Goal: Answer question/provide support: Share knowledge or assist other users

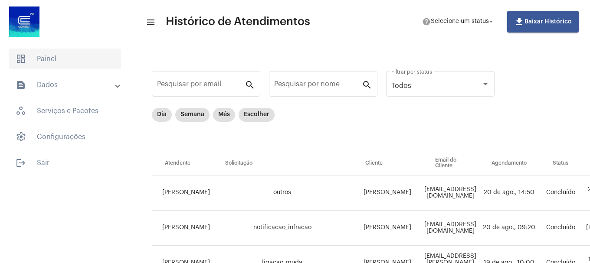
click at [52, 59] on span "dashboard Painel" at bounding box center [65, 59] width 112 height 21
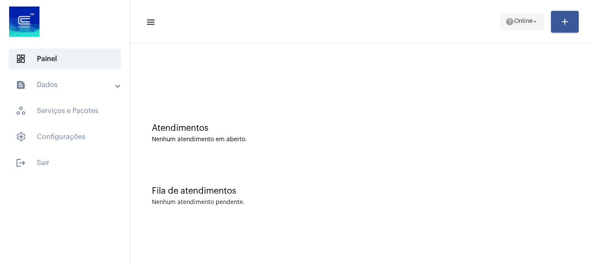
click at [517, 16] on span "help Online arrow_drop_down" at bounding box center [521, 21] width 33 height 16
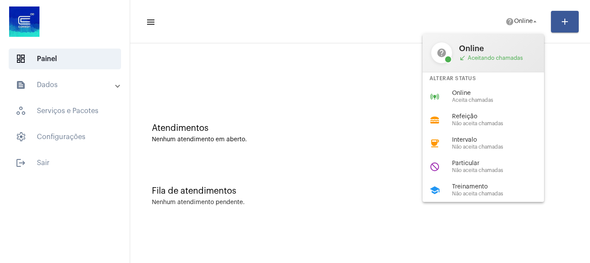
click at [487, 95] on span "Online" at bounding box center [501, 93] width 99 height 7
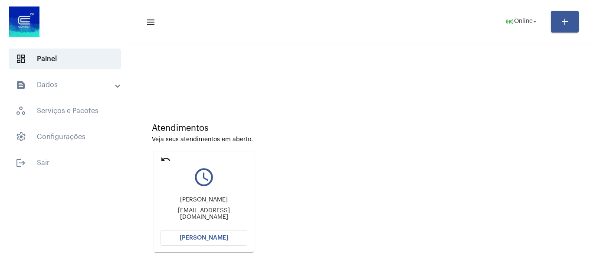
click at [216, 244] on button "[PERSON_NAME]" at bounding box center [203, 238] width 87 height 16
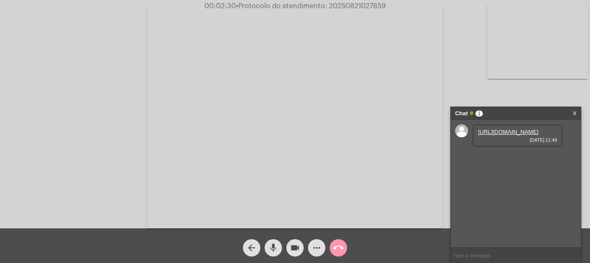
click at [515, 135] on link "[URL][DOMAIN_NAME]" at bounding box center [508, 132] width 60 height 7
click at [495, 160] on link "[URL][DOMAIN_NAME]" at bounding box center [508, 157] width 60 height 7
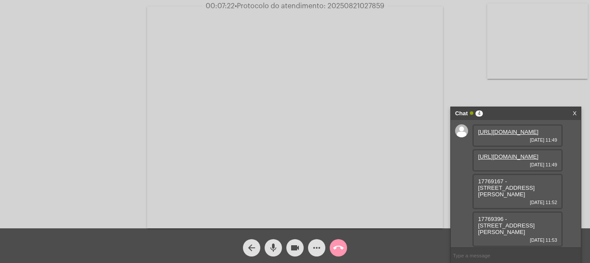
click at [312, 246] on mat-icon "more_horiz" at bounding box center [316, 248] width 10 height 10
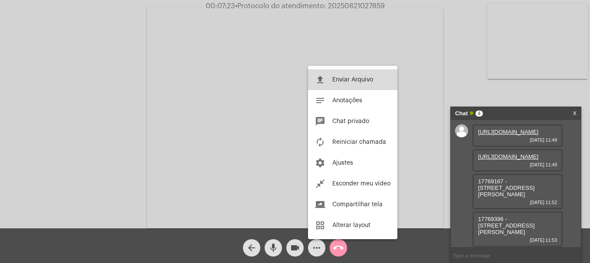
click at [321, 80] on mat-icon "file_upload" at bounding box center [320, 80] width 10 height 10
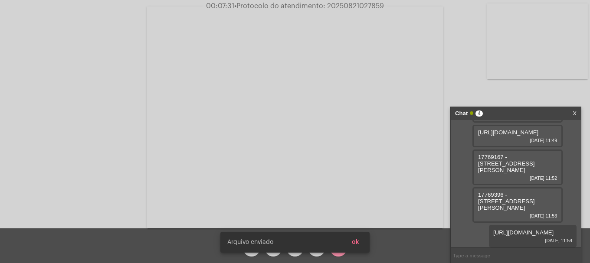
scroll to position [70, 0]
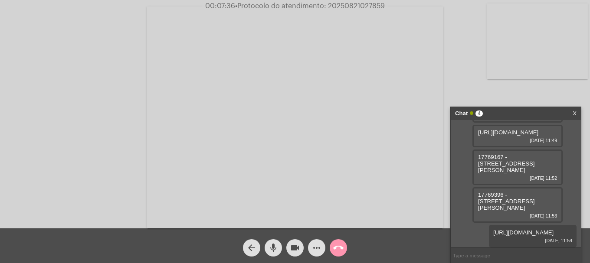
click at [494, 154] on span "17769167 - [STREET_ADDRESS][PERSON_NAME]" at bounding box center [506, 164] width 56 height 20
copy span "17769167"
drag, startPoint x: 310, startPoint y: 246, endPoint x: 305, endPoint y: 237, distance: 10.9
click at [308, 246] on button "more_horiz" at bounding box center [316, 247] width 17 height 17
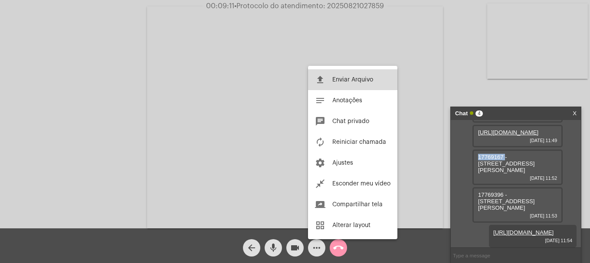
click at [324, 80] on mat-icon "file_upload" at bounding box center [320, 80] width 10 height 10
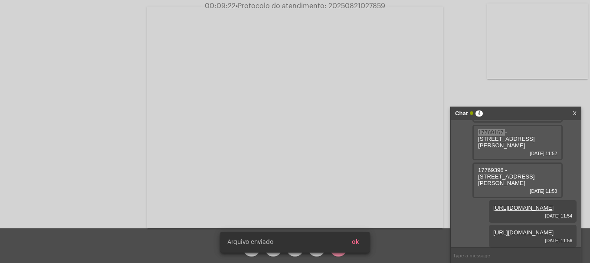
scroll to position [114, 0]
click at [358, 242] on span "ok" at bounding box center [355, 242] width 7 height 6
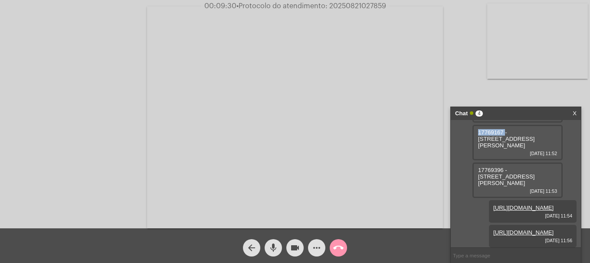
scroll to position [71, 0]
click at [497, 180] on span "17769396 - [STREET_ADDRESS][PERSON_NAME]" at bounding box center [506, 177] width 56 height 20
copy span "17769396"
click at [295, 249] on mat-icon "videocam" at bounding box center [295, 248] width 10 height 10
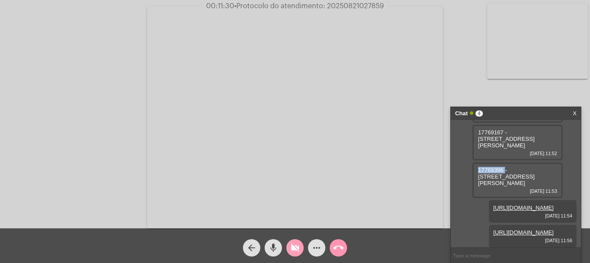
click at [278, 249] on button "mic" at bounding box center [273, 247] width 17 height 17
click at [278, 249] on button "mic_off" at bounding box center [273, 247] width 17 height 17
click at [278, 249] on button "mic" at bounding box center [273, 247] width 17 height 17
drag, startPoint x: 295, startPoint y: 247, endPoint x: 282, endPoint y: 247, distance: 12.6
click at [294, 247] on mat-icon "videocam_off" at bounding box center [295, 248] width 10 height 10
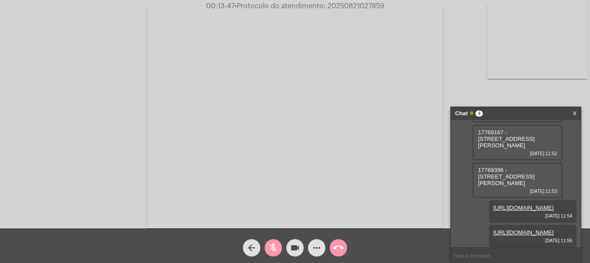
click at [282, 247] on div "mic_off" at bounding box center [273, 246] width 22 height 22
click at [490, 181] on span "17769396 - [STREET_ADDRESS][PERSON_NAME]" at bounding box center [506, 177] width 56 height 20
copy span "17769396"
click at [490, 148] on span "17769167 - [STREET_ADDRESS][PERSON_NAME]" at bounding box center [506, 139] width 56 height 20
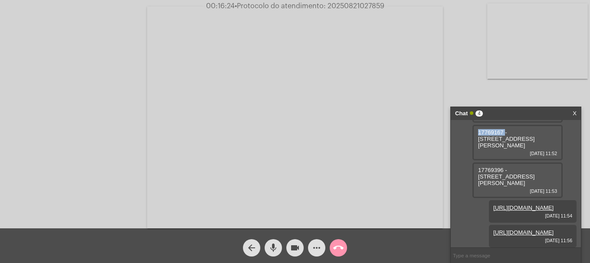
click at [490, 148] on span "17769167 - [STREET_ADDRESS][PERSON_NAME]" at bounding box center [506, 139] width 56 height 20
copy span "17769167"
click at [355, 3] on span "• Protocolo do atendimento: 20250821027859" at bounding box center [309, 6] width 150 height 7
copy span "20250821027859"
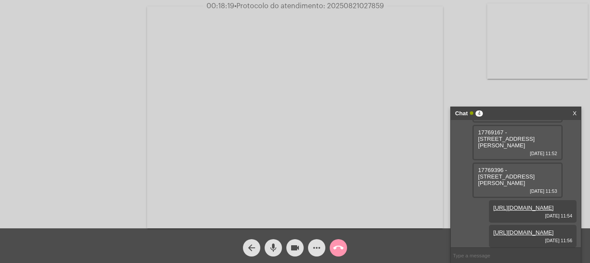
scroll to position [114, 0]
click at [503, 256] on input "text" at bounding box center [516, 255] width 130 height 15
paste input "20250821027859"
type input "20250821027859"
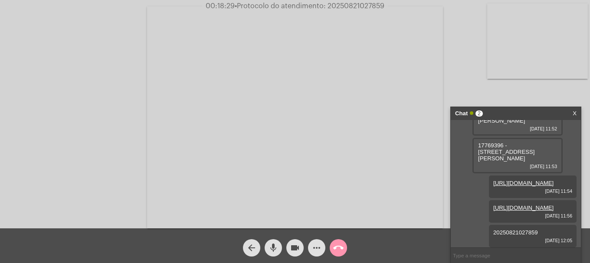
scroll to position [139, 0]
click at [345, 249] on button "call_end" at bounding box center [338, 247] width 17 height 17
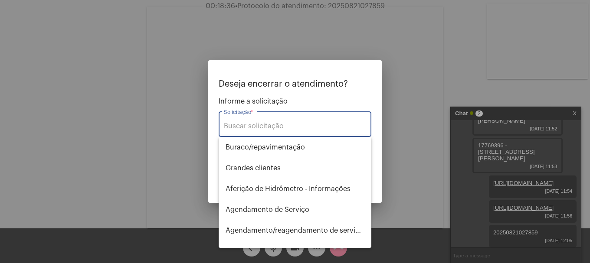
click at [260, 125] on input "Solicitação *" at bounding box center [295, 126] width 142 height 8
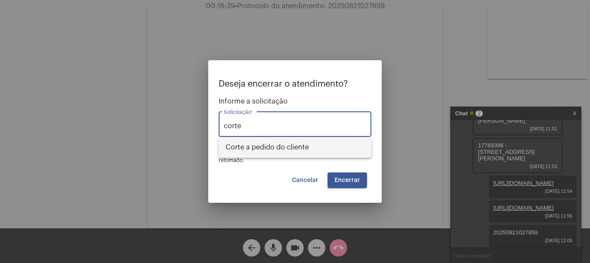
click at [245, 139] on span "Corte a pedido do cliente" at bounding box center [295, 147] width 139 height 21
type input "Corte a pedido do cliente"
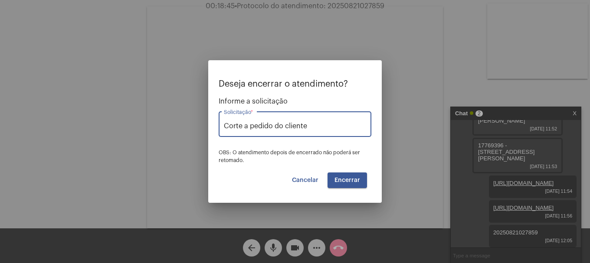
click at [354, 179] on span "Encerrar" at bounding box center [347, 180] width 26 height 6
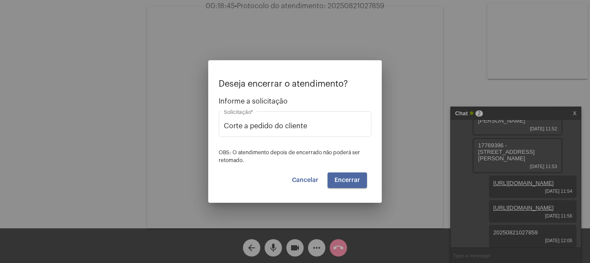
click at [354, 179] on span "Encerrar" at bounding box center [347, 180] width 26 height 6
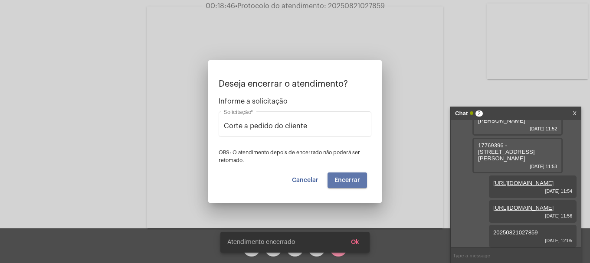
click at [354, 179] on span "Encerrar" at bounding box center [347, 180] width 26 height 6
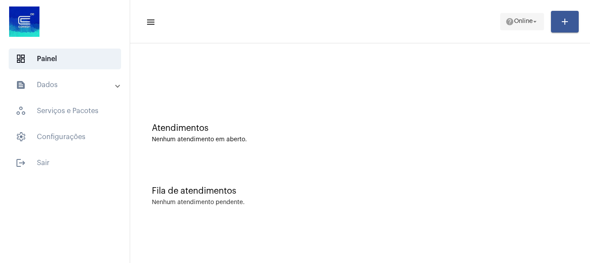
drag, startPoint x: 534, startPoint y: 14, endPoint x: 527, endPoint y: 20, distance: 8.9
click at [532, 16] on span "help Online arrow_drop_down" at bounding box center [521, 21] width 33 height 16
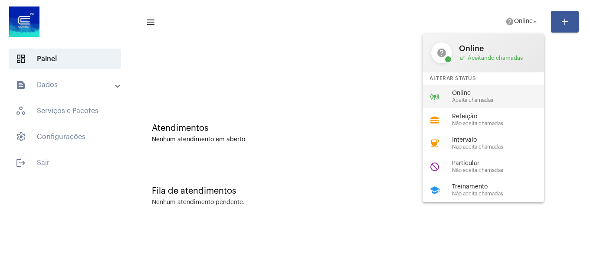
click at [461, 96] on span "Online" at bounding box center [501, 93] width 99 height 7
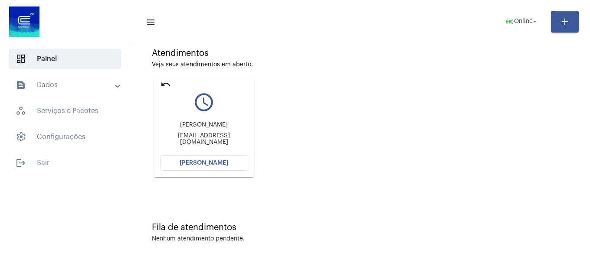
scroll to position [76, 0]
click at [207, 156] on button "[PERSON_NAME]" at bounding box center [203, 162] width 87 height 16
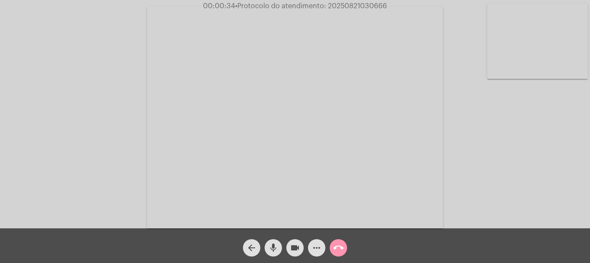
click at [552, 75] on video at bounding box center [537, 40] width 101 height 75
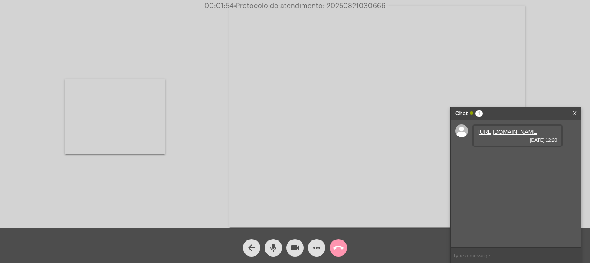
click at [498, 134] on link "[URL][DOMAIN_NAME]" at bounding box center [508, 132] width 60 height 7
click at [276, 249] on mat-icon "mic" at bounding box center [273, 248] width 10 height 10
click at [270, 248] on mat-icon "mic_off" at bounding box center [273, 248] width 10 height 10
click at [271, 252] on mat-icon "mic" at bounding box center [273, 248] width 10 height 10
click at [371, 178] on video at bounding box center [377, 117] width 296 height 222
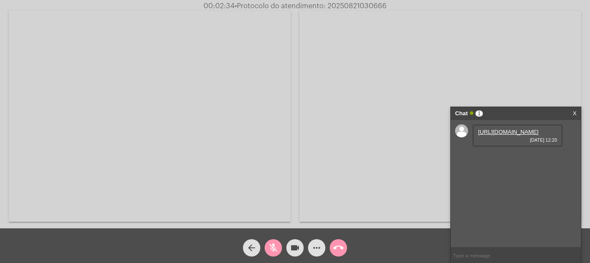
click at [295, 253] on mat-icon "videocam" at bounding box center [295, 248] width 10 height 10
click at [271, 245] on mat-icon "mic_off" at bounding box center [273, 248] width 10 height 10
click at [292, 245] on mat-icon "videocam_off" at bounding box center [295, 248] width 10 height 10
click at [274, 253] on mat-icon "mic" at bounding box center [273, 248] width 10 height 10
click at [293, 251] on mat-icon "videocam" at bounding box center [295, 248] width 10 height 10
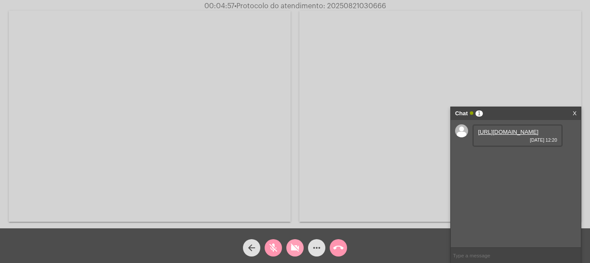
click at [293, 251] on mat-icon "videocam_off" at bounding box center [295, 248] width 10 height 10
click at [269, 248] on mat-icon "mic_off" at bounding box center [273, 248] width 10 height 10
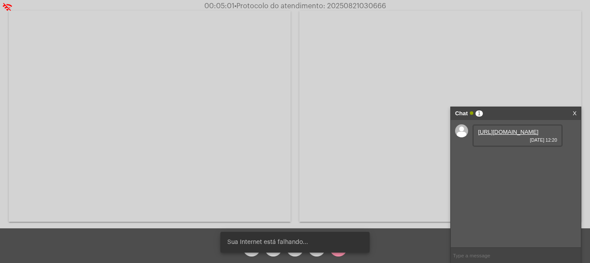
click at [268, 247] on body "wifi_off 00:05:01 • Protocolo do atendimento: 20250821030666 Acessando Câmera e…" at bounding box center [295, 131] width 590 height 263
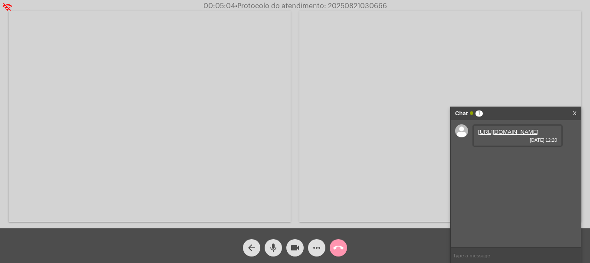
click at [270, 252] on mat-icon "mic" at bounding box center [273, 248] width 10 height 10
click at [379, 174] on video at bounding box center [440, 116] width 282 height 211
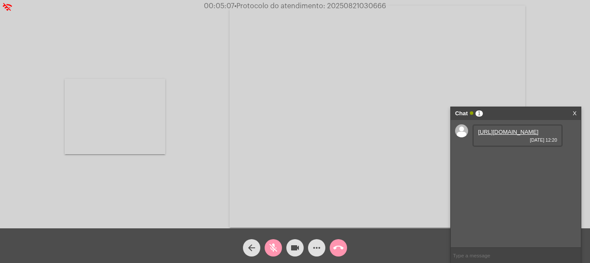
click at [363, 177] on video at bounding box center [377, 117] width 296 height 222
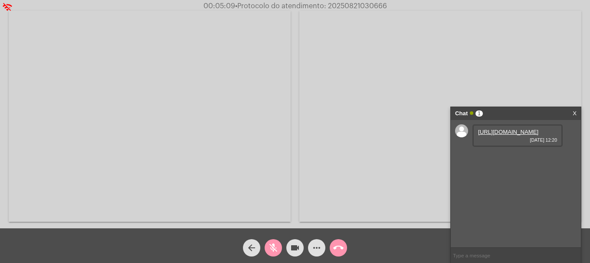
click at [573, 112] on link "X" at bounding box center [575, 113] width 4 height 13
click at [499, 160] on link "[URL][DOMAIN_NAME]" at bounding box center [508, 157] width 60 height 7
click at [506, 185] on link "[URL][DOMAIN_NAME]" at bounding box center [508, 181] width 60 height 7
click at [278, 247] on mat-icon "mic_off" at bounding box center [273, 248] width 10 height 10
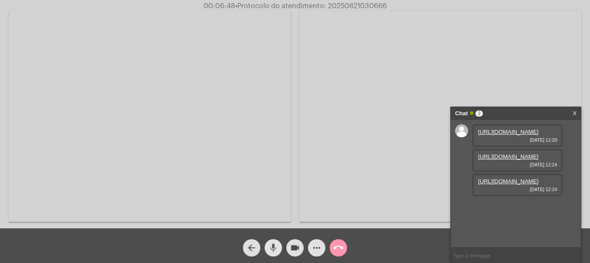
click at [279, 251] on button "mic" at bounding box center [273, 247] width 17 height 17
click at [279, 251] on button "mic_off" at bounding box center [273, 247] width 17 height 17
click at [266, 250] on button "mic" at bounding box center [273, 247] width 17 height 17
click at [271, 248] on mat-icon "mic_off" at bounding box center [273, 248] width 10 height 10
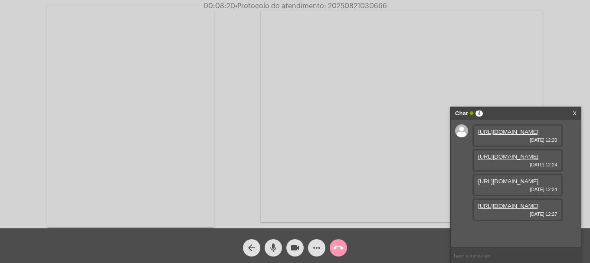
scroll to position [52, 0]
click at [504, 210] on link "[URL][DOMAIN_NAME]" at bounding box center [508, 206] width 60 height 7
click at [298, 250] on mat-icon "videocam" at bounding box center [295, 248] width 10 height 10
click at [291, 253] on mat-icon "videocam_off" at bounding box center [295, 248] width 10 height 10
click at [312, 247] on mat-icon "more_horiz" at bounding box center [316, 248] width 10 height 10
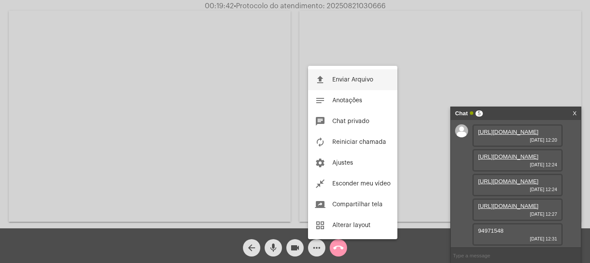
click at [342, 85] on button "file_upload Enviar Arquivo" at bounding box center [352, 79] width 89 height 21
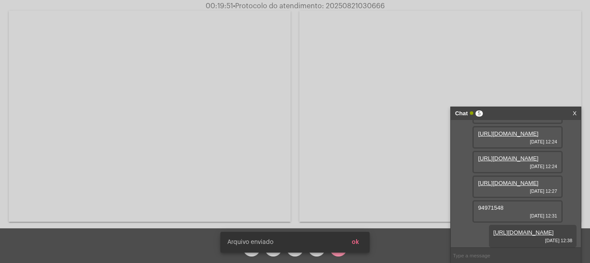
scroll to position [121, 0]
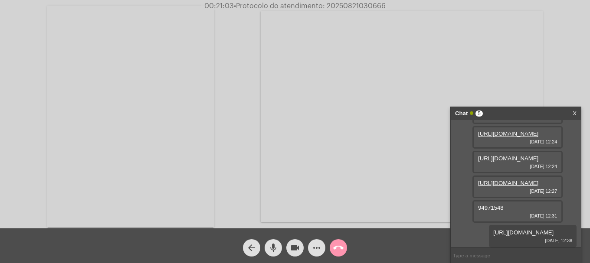
click at [346, 3] on span "• Protocolo do atendimento: 20250821030666" at bounding box center [310, 6] width 152 height 7
copy span "20250821030666"
click at [511, 259] on input "text" at bounding box center [516, 255] width 130 height 15
paste input "20250821030666"
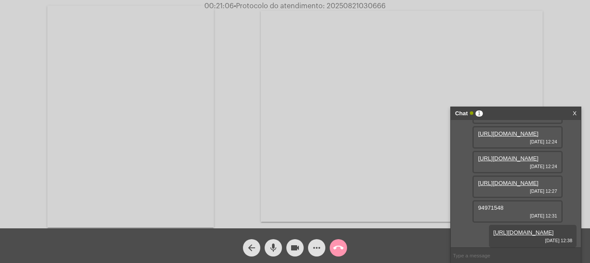
type input "20250821030666"
click at [343, 248] on mat-icon "call_end" at bounding box center [338, 248] width 10 height 10
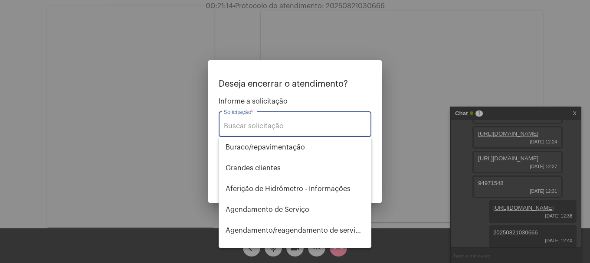
click at [258, 127] on input "Solicitação *" at bounding box center [295, 126] width 142 height 8
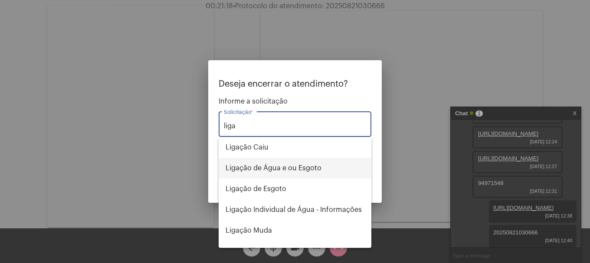
click at [270, 169] on span "Ligação de Água e ou Esgoto" at bounding box center [295, 168] width 139 height 21
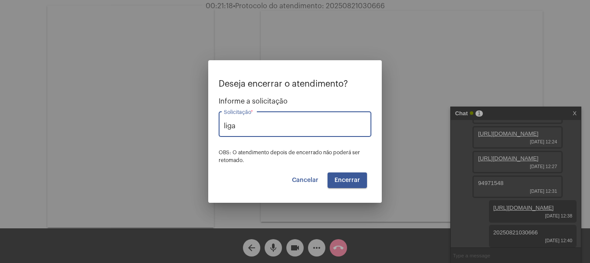
type input "Ligação de Água e ou Esgoto"
click at [350, 178] on span "Encerrar" at bounding box center [347, 180] width 26 height 6
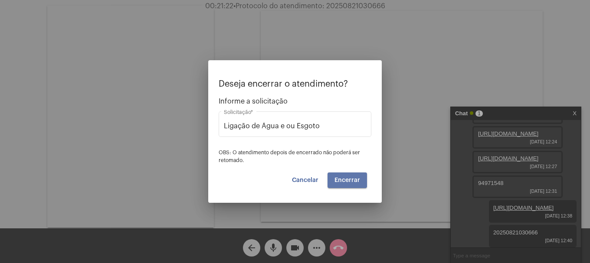
click at [350, 178] on span "Encerrar" at bounding box center [347, 180] width 26 height 6
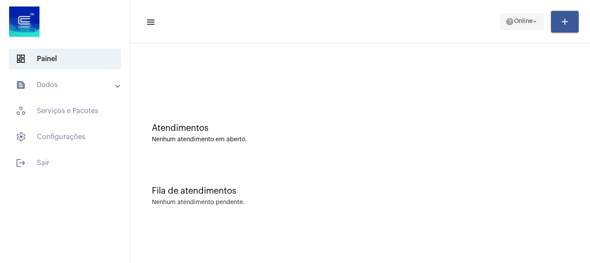
click at [510, 19] on mat-icon "help" at bounding box center [509, 21] width 9 height 9
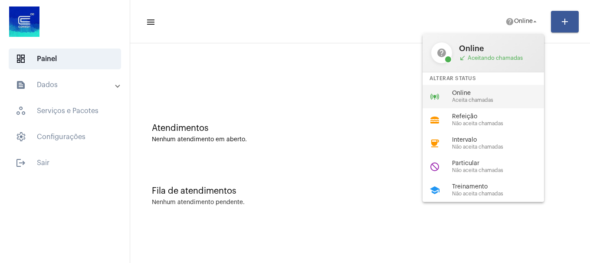
click at [489, 101] on span "Aceita chamadas" at bounding box center [501, 101] width 99 height 6
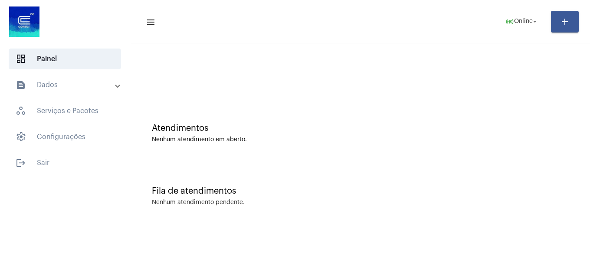
click at [64, 85] on mat-panel-title "text_snippet_outlined Dados" at bounding box center [66, 85] width 100 height 10
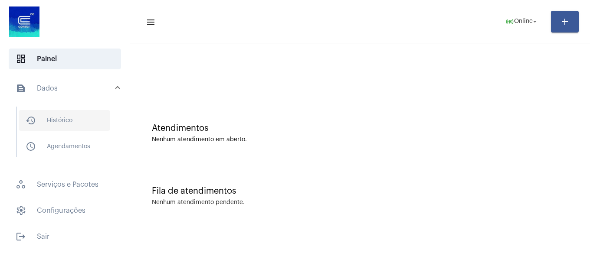
click at [59, 126] on span "history_outlined Histórico" at bounding box center [65, 120] width 92 height 21
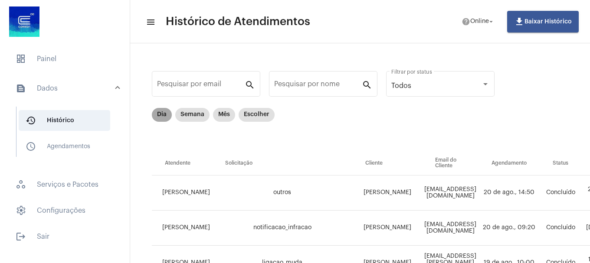
click at [167, 120] on mat-chip "Dia" at bounding box center [162, 115] width 20 height 14
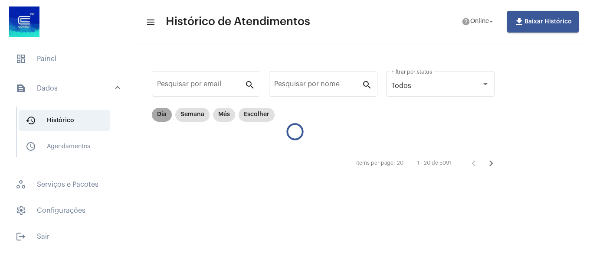
click at [167, 119] on mat-chip "Dia" at bounding box center [162, 115] width 20 height 14
click at [477, 23] on span "Online" at bounding box center [479, 22] width 19 height 6
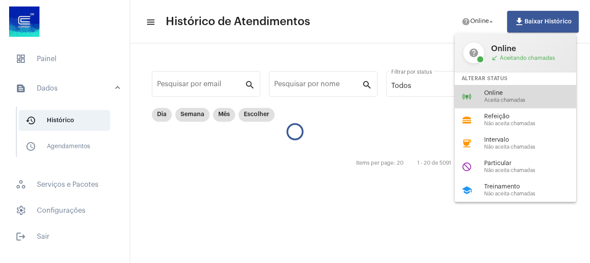
click at [475, 92] on div "online_prediction Online Aceita chamadas" at bounding box center [522, 96] width 135 height 23
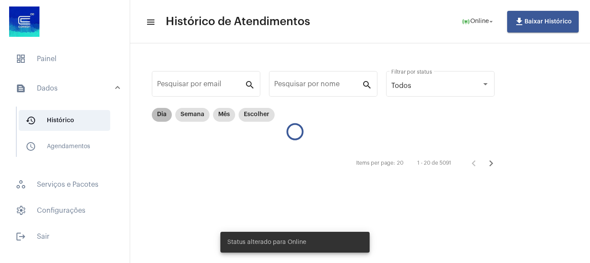
click at [169, 116] on mat-chip "Dia" at bounding box center [162, 115] width 20 height 14
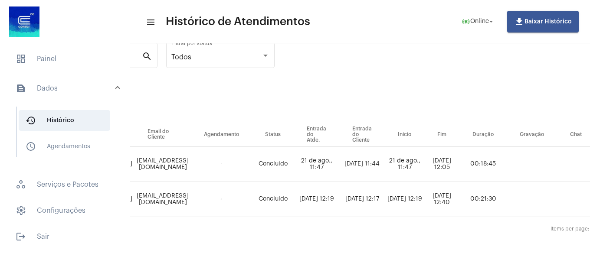
scroll to position [35, 0]
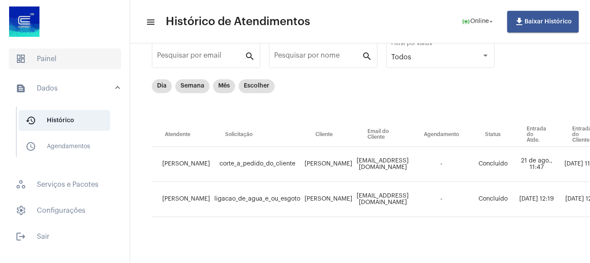
click at [75, 56] on span "dashboard Painel" at bounding box center [65, 59] width 112 height 21
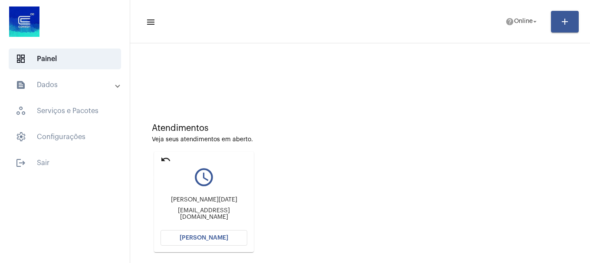
click at [167, 159] on mat-icon "undo" at bounding box center [165, 159] width 10 height 10
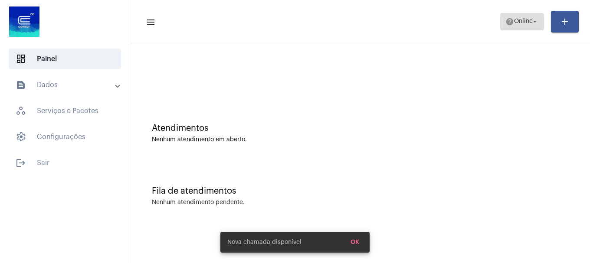
click at [521, 25] on span "help Online arrow_drop_down" at bounding box center [521, 21] width 33 height 16
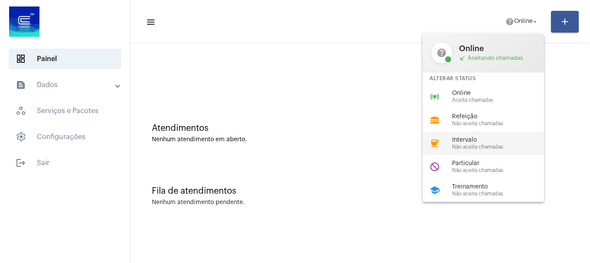
click at [497, 141] on span "Intervalo" at bounding box center [501, 140] width 99 height 7
